Goal: Task Accomplishment & Management: Complete application form

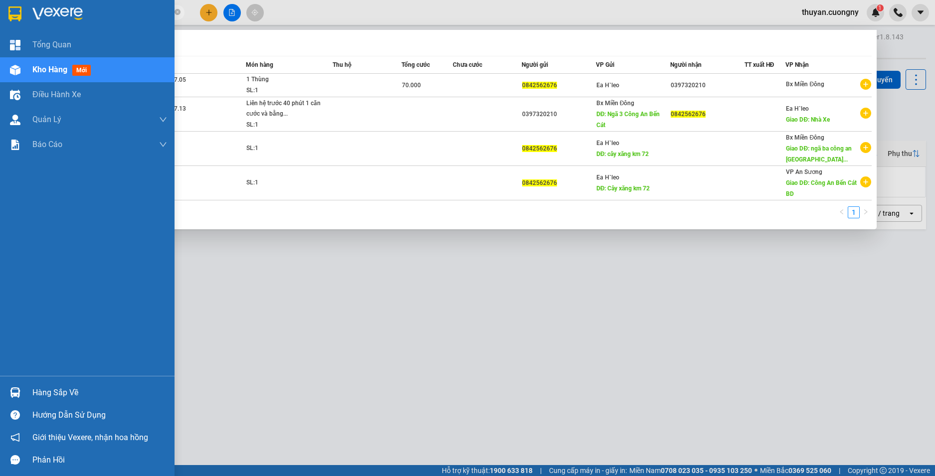
drag, startPoint x: 0, startPoint y: 0, endPoint x: 8, endPoint y: 6, distance: 10.4
click at [8, 6] on section "Kết quả tìm kiếm ( 4 ) Bộ lọc Mã ĐH Trạng thái Món hàng Thu hộ Tổng cước Chưa c…" at bounding box center [467, 238] width 935 height 476
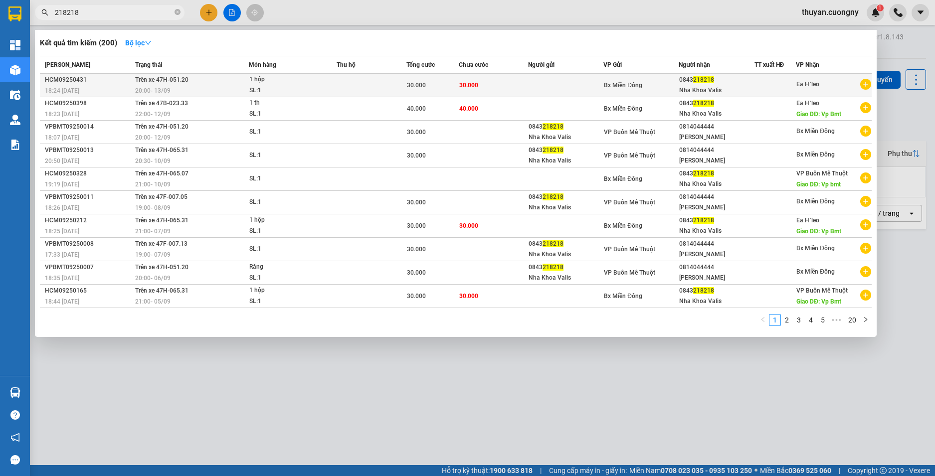
type input "218218"
click at [229, 88] on div "20:00 [DATE]" at bounding box center [191, 90] width 113 height 11
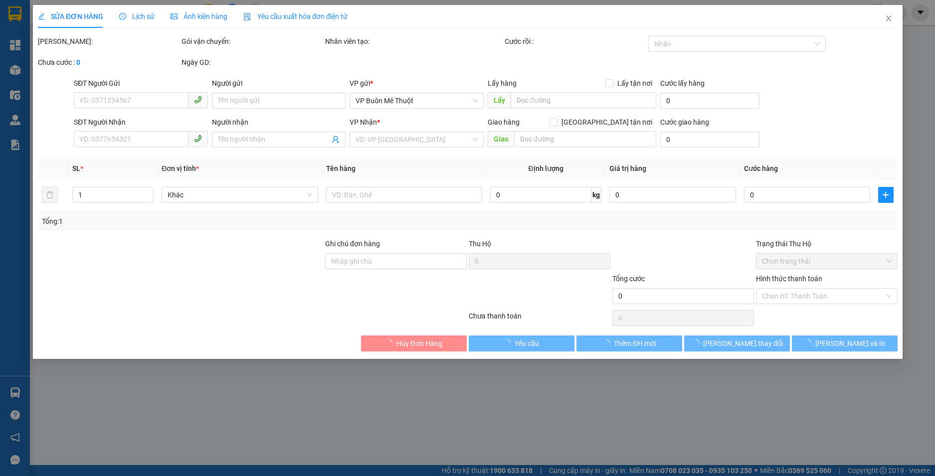
type input "0843218218"
type input "Nha Khoa Valis"
type input "30.000"
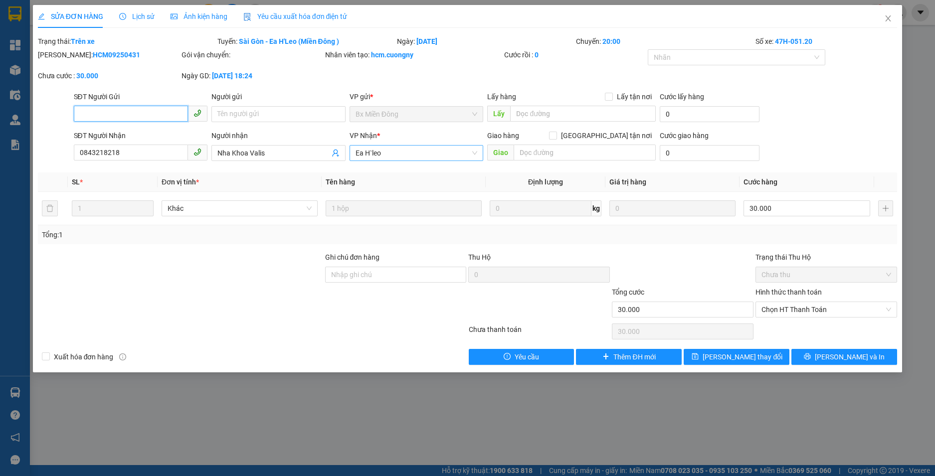
drag, startPoint x: 391, startPoint y: 155, endPoint x: 363, endPoint y: 149, distance: 28.6
click at [363, 149] on span "Ea H`leo" at bounding box center [417, 153] width 122 height 15
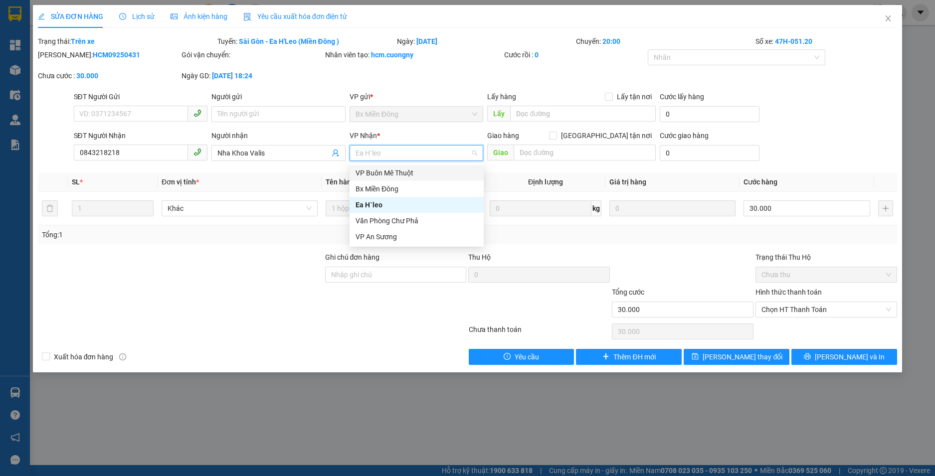
click at [844, 102] on div "SĐT Người Gửi VD: 0371234567 Người gửi Tên người gửi VP gửi * [PERSON_NAME] Lấy…" at bounding box center [486, 108] width 828 height 35
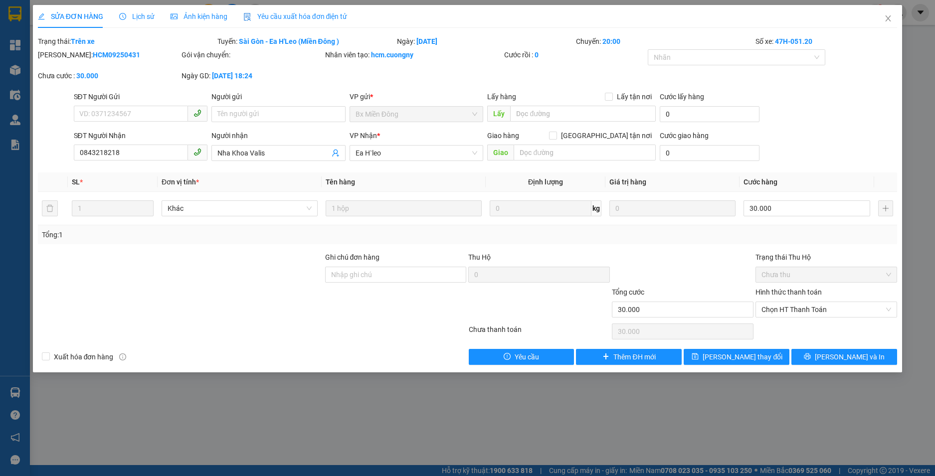
click at [847, 112] on div "SĐT Người Gửi VD: 0371234567 Người gửi Tên người gửi VP gửi * [PERSON_NAME] Lấy…" at bounding box center [486, 108] width 828 height 35
click at [472, 150] on span "Ea H`leo" at bounding box center [417, 153] width 122 height 15
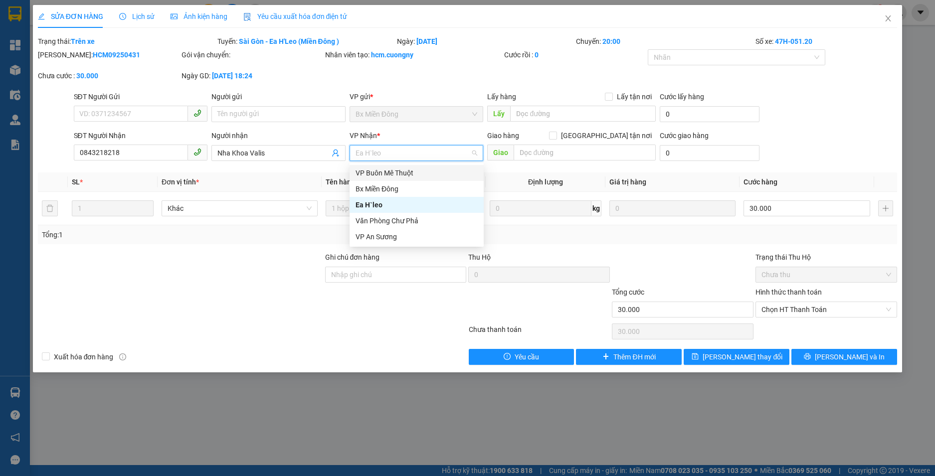
click at [442, 171] on div "VP Buôn Mê Thuột" at bounding box center [417, 173] width 122 height 11
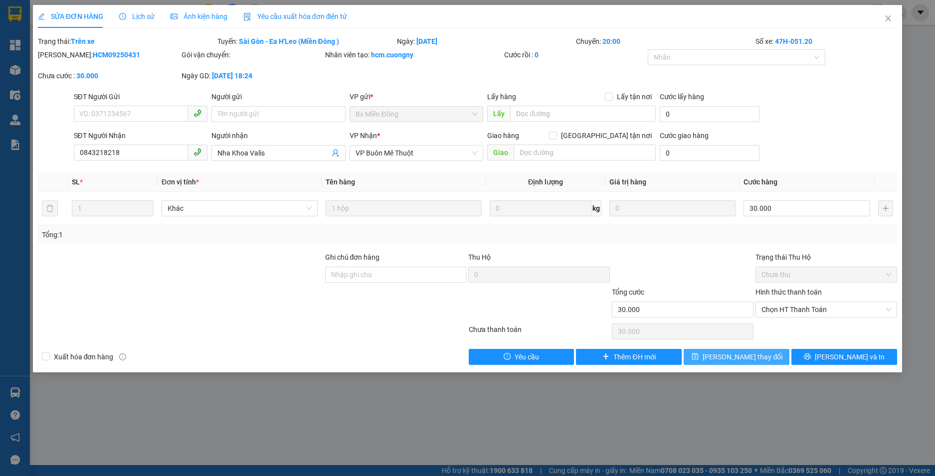
click at [750, 355] on span "[PERSON_NAME] thay đổi" at bounding box center [743, 357] width 80 height 11
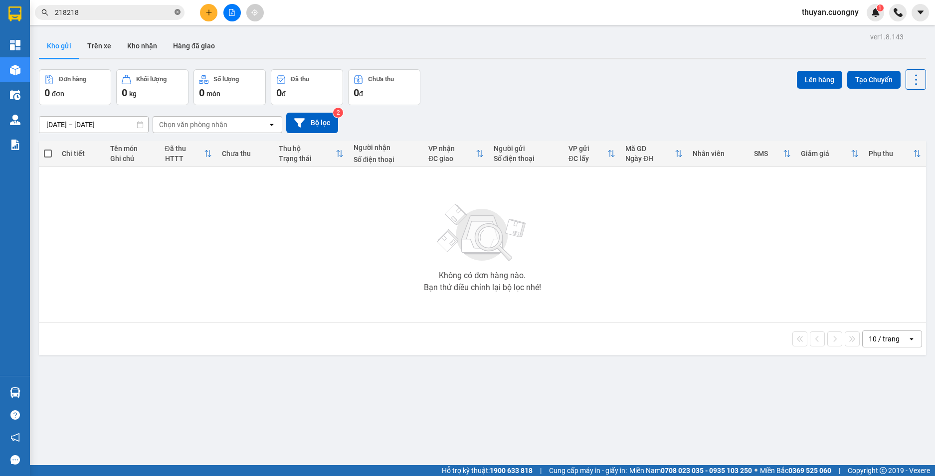
click at [176, 11] on icon "close-circle" at bounding box center [178, 12] width 6 height 6
click at [154, 11] on input "text" at bounding box center [114, 12] width 118 height 11
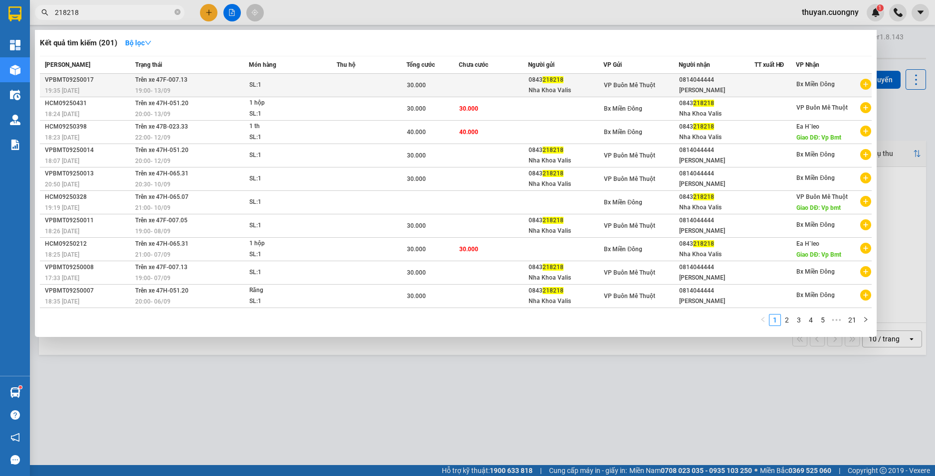
type input "218218"
click at [99, 81] on div "VPBMT09250017" at bounding box center [88, 80] width 87 height 10
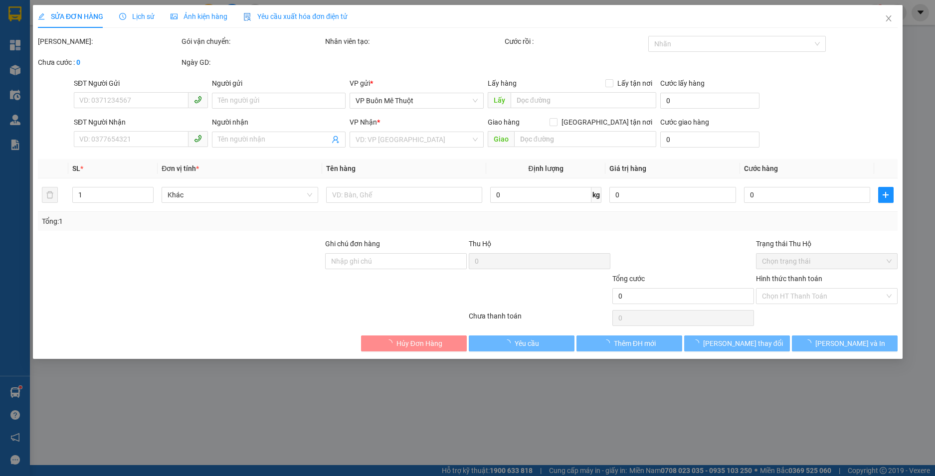
type input "0843218218"
type input "Nha Khoa Valis"
type input "0814044444"
type input "[PERSON_NAME]"
type input "30.000"
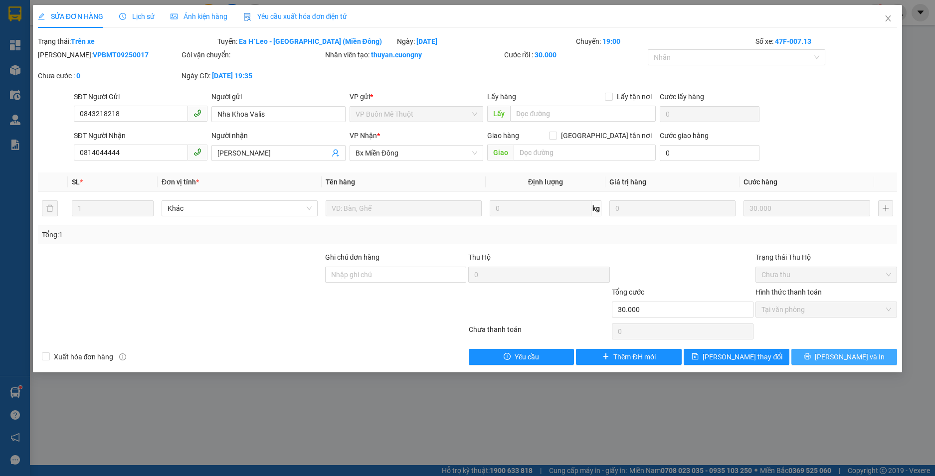
click at [869, 359] on button "[PERSON_NAME] và In" at bounding box center [845, 357] width 106 height 16
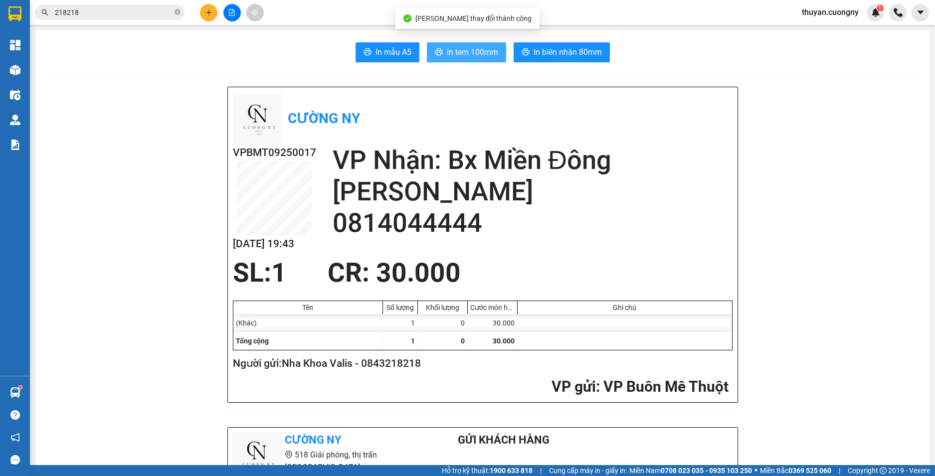
click at [482, 49] on span "In tem 100mm" at bounding box center [472, 52] width 51 height 12
